Goal: Entertainment & Leisure: Consume media (video, audio)

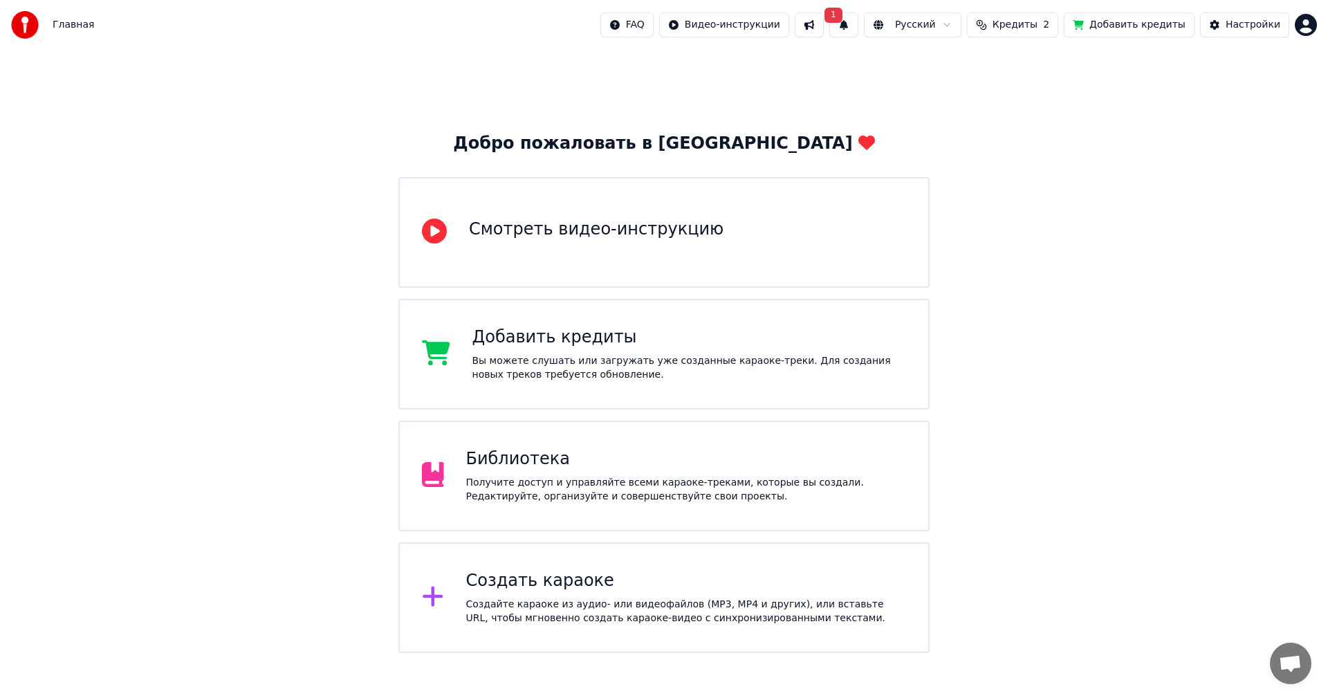
click at [608, 468] on div "Библиотека" at bounding box center [686, 459] width 441 height 22
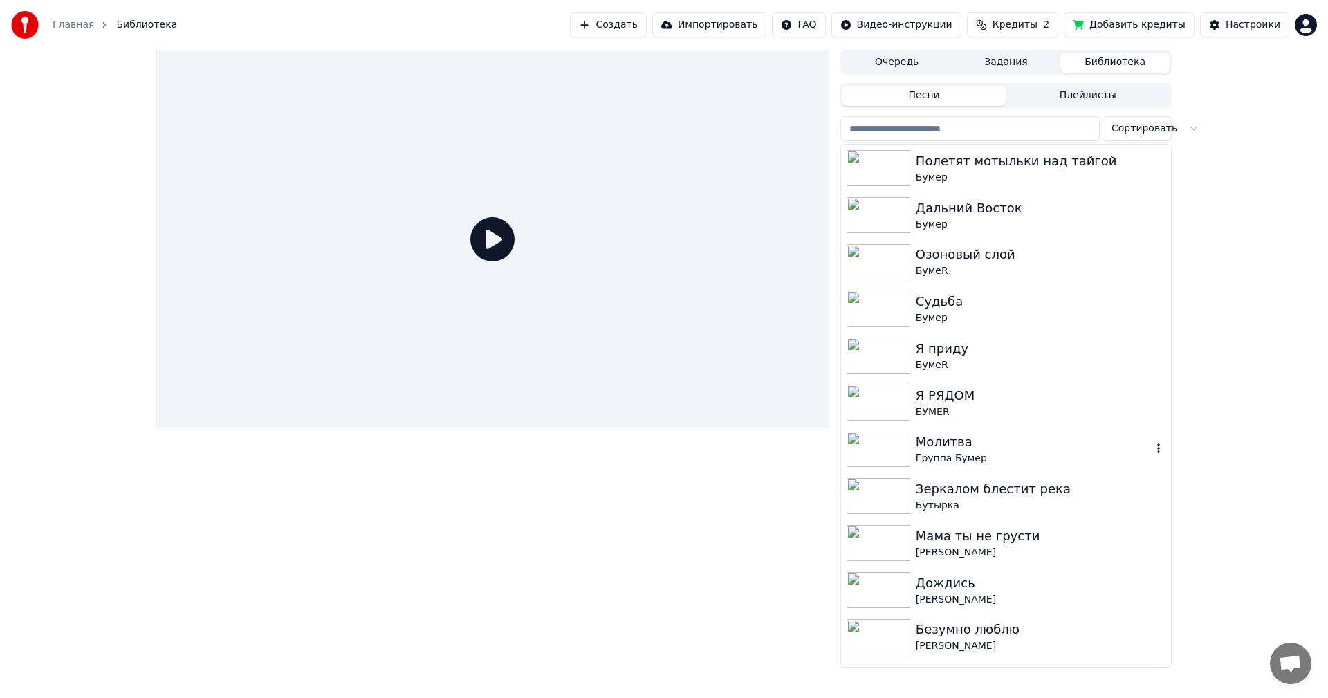
click at [889, 443] on img at bounding box center [878, 450] width 64 height 36
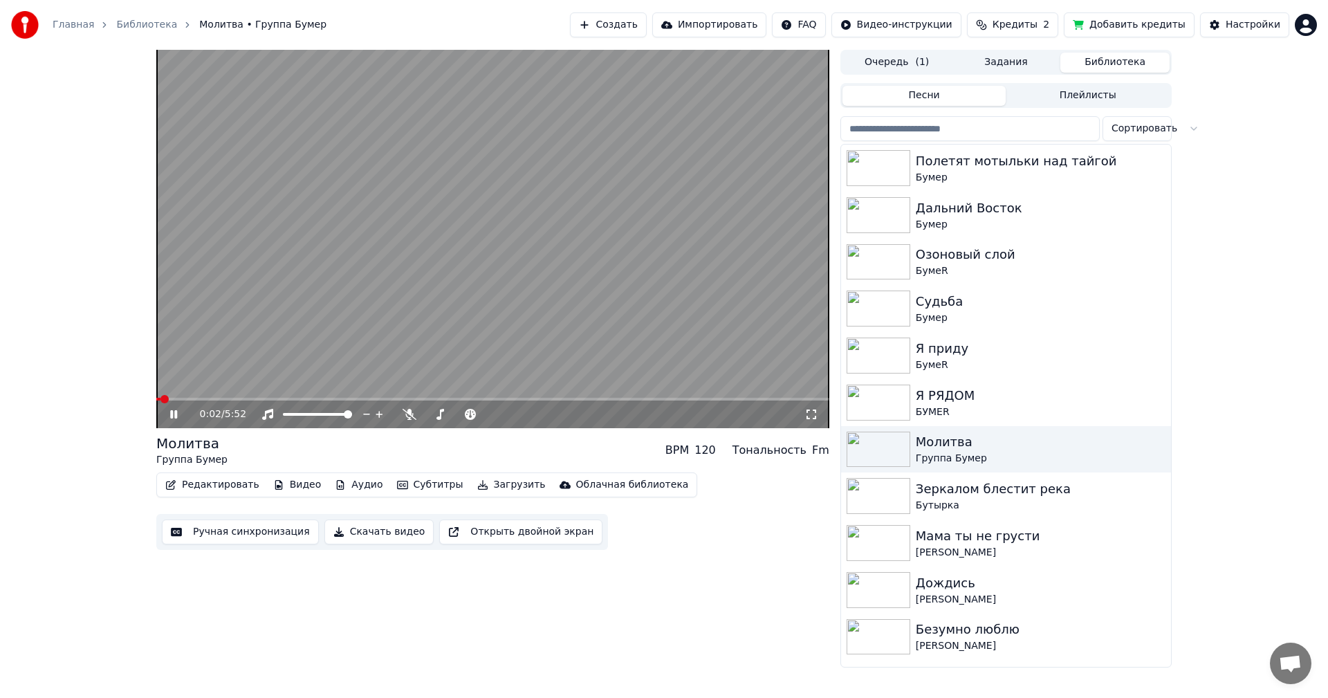
drag, startPoint x: 808, startPoint y: 418, endPoint x: 808, endPoint y: 432, distance: 13.1
click at [808, 418] on icon at bounding box center [811, 414] width 14 height 11
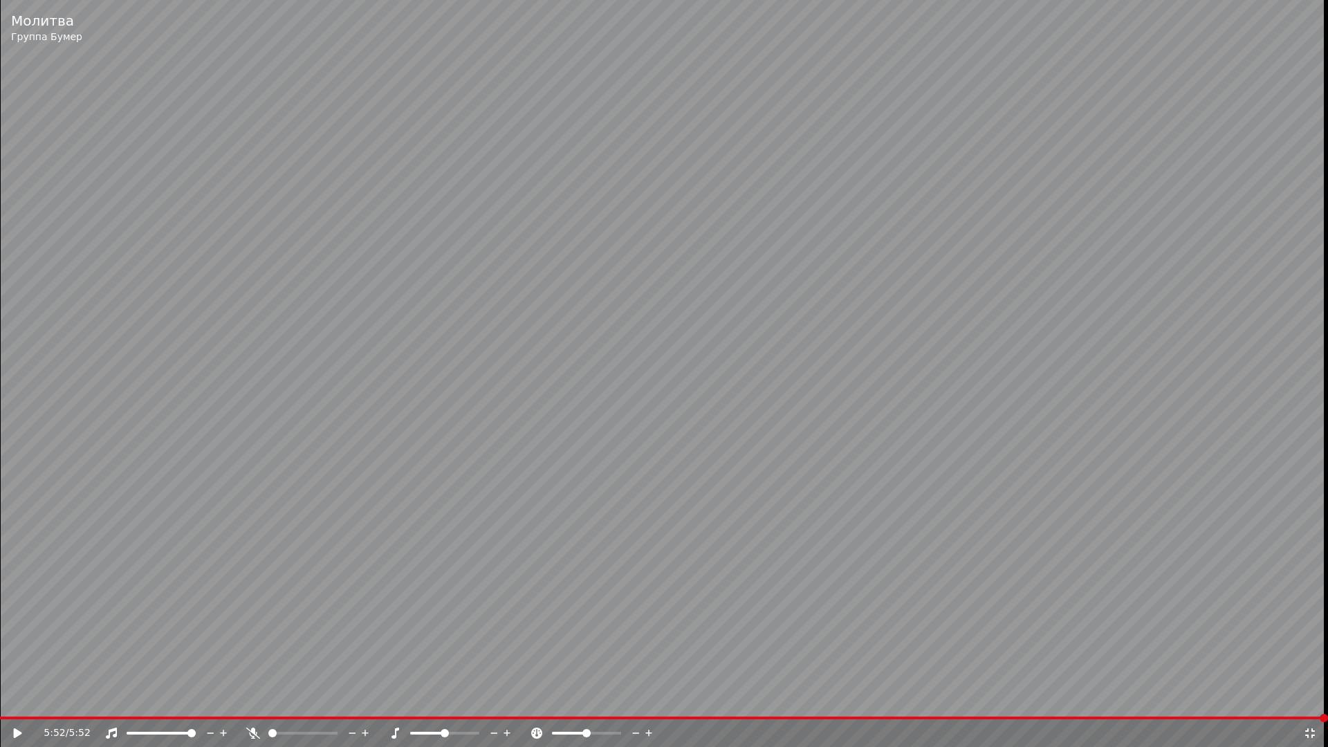
click at [1308, 697] on icon at bounding box center [1310, 733] width 14 height 11
